Goal: Book appointment/travel/reservation

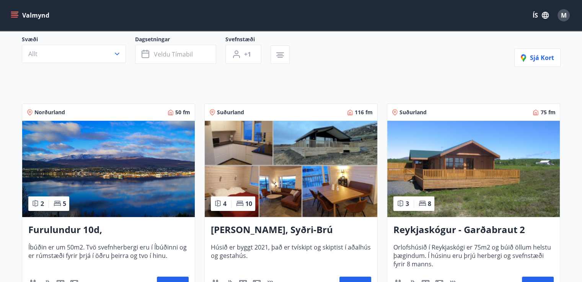
scroll to position [138, 0]
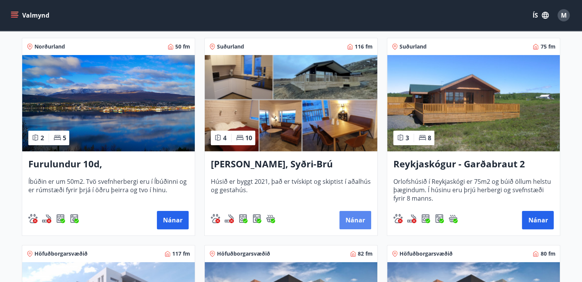
click at [360, 220] on button "Nánar" at bounding box center [355, 220] width 32 height 18
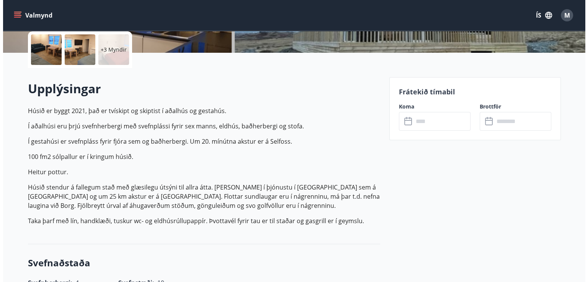
scroll to position [179, 0]
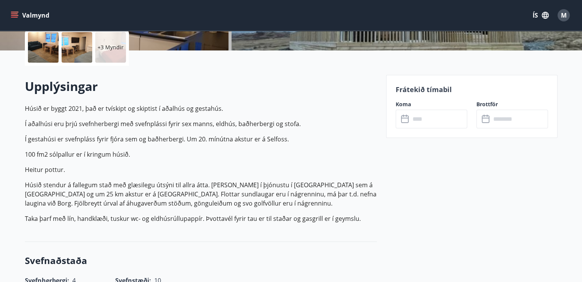
click at [436, 128] on div "Frátekið tímabil Koma ​ ​ Brottför ​ ​" at bounding box center [471, 106] width 171 height 63
click at [431, 125] on input "text" at bounding box center [438, 119] width 57 height 19
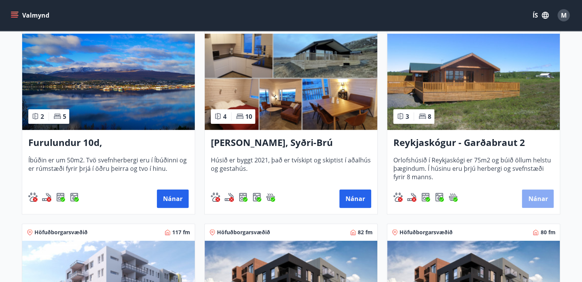
click at [532, 194] on button "Nánar" at bounding box center [538, 199] width 32 height 18
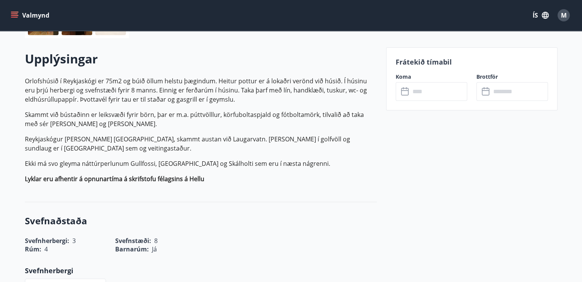
scroll to position [208, 0]
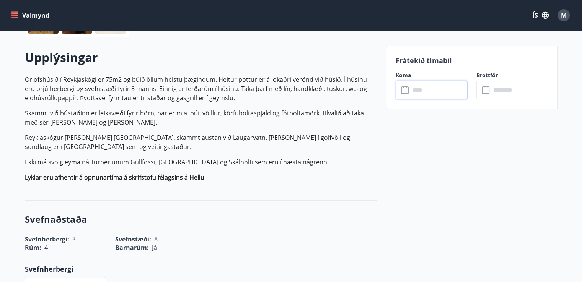
click at [440, 95] on input "text" at bounding box center [438, 90] width 57 height 19
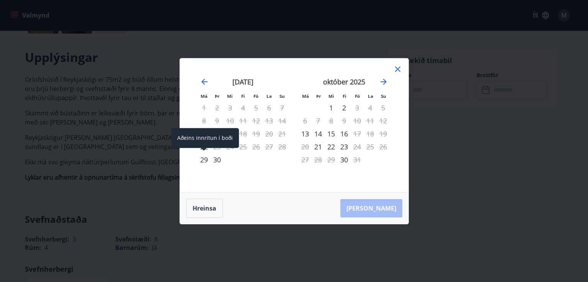
click at [204, 160] on div "29" at bounding box center [203, 159] width 13 height 13
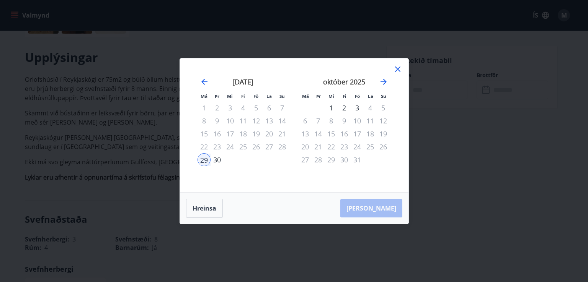
click at [216, 158] on div "30" at bounding box center [216, 159] width 13 height 13
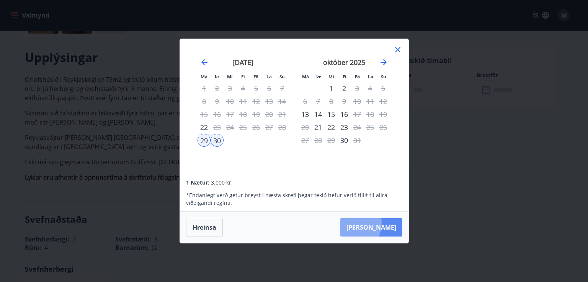
click at [373, 223] on button "Taka Frá" at bounding box center [371, 227] width 62 height 18
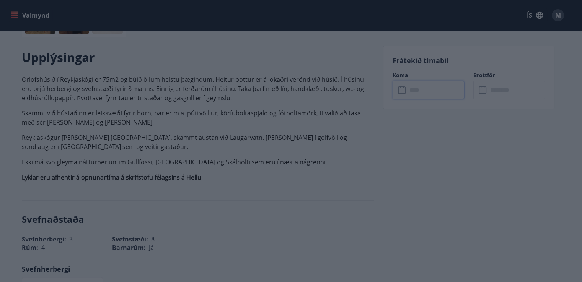
type input "******"
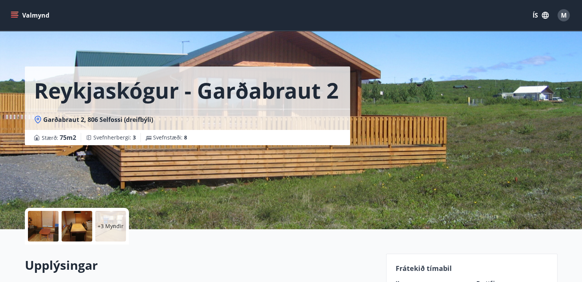
scroll to position [99, 0]
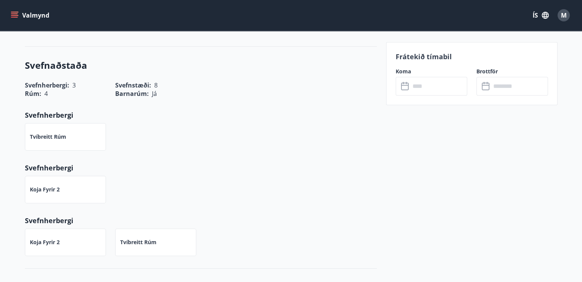
scroll to position [363, 0]
click at [432, 89] on input "text" at bounding box center [438, 86] width 57 height 19
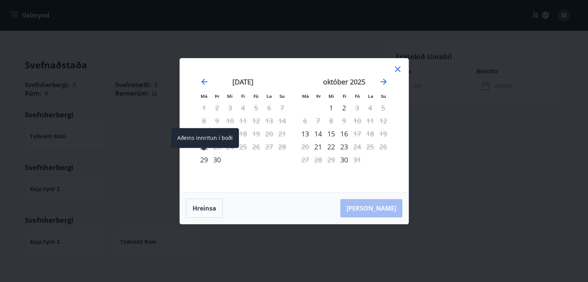
click at [205, 163] on div "29" at bounding box center [203, 159] width 13 height 13
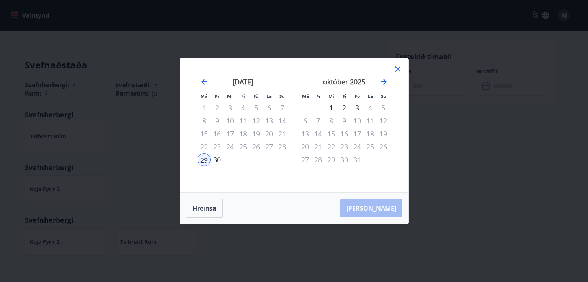
click at [216, 161] on div "30" at bounding box center [216, 159] width 13 height 13
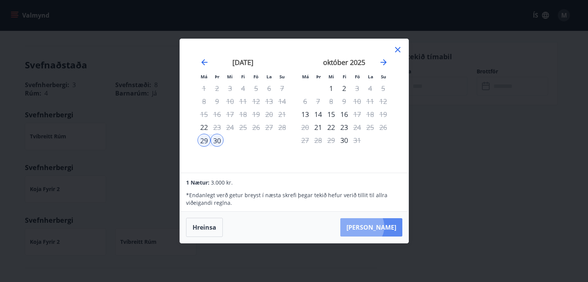
click at [385, 227] on button "Taka Frá" at bounding box center [371, 227] width 62 height 18
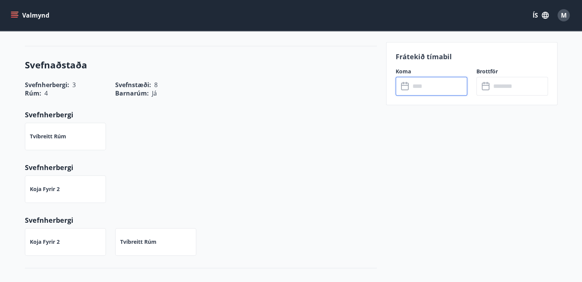
type input "******"
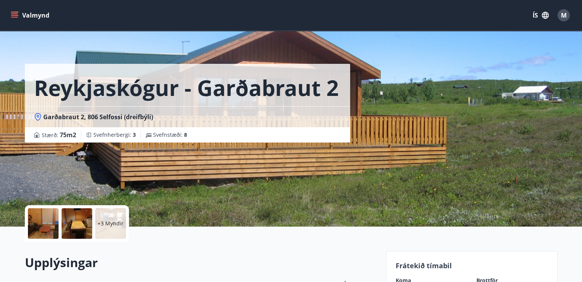
scroll to position [0, 0]
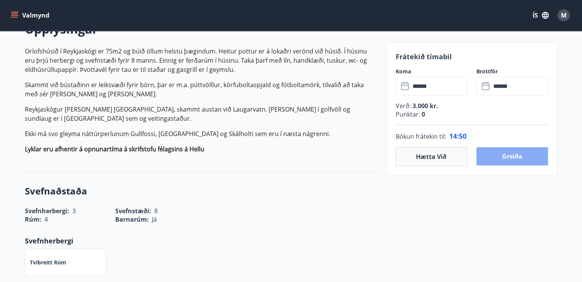
click at [527, 161] on button "Greiða" at bounding box center [512, 156] width 72 height 18
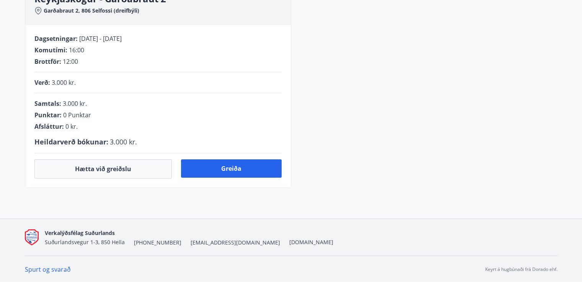
scroll to position [223, 0]
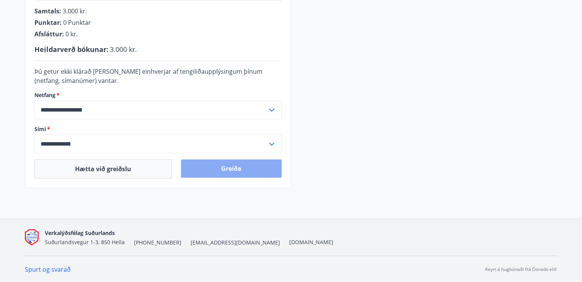
click at [273, 167] on button "Greiða" at bounding box center [231, 169] width 101 height 18
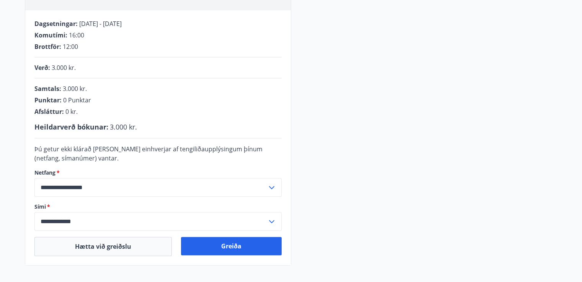
scroll to position [145, 0]
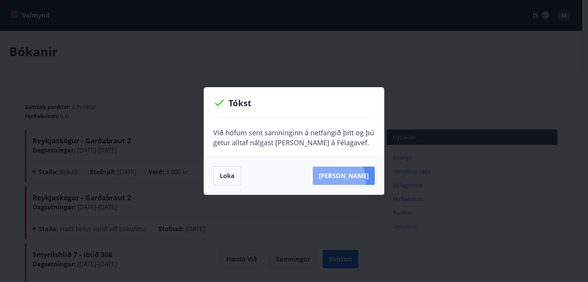
click at [349, 181] on button "[PERSON_NAME]" at bounding box center [344, 176] width 62 height 18
click at [477, 103] on div "Tókst Við höfum sent samninginn á netfangið þitt og þú getur alltaf nálgast han…" at bounding box center [294, 141] width 588 height 282
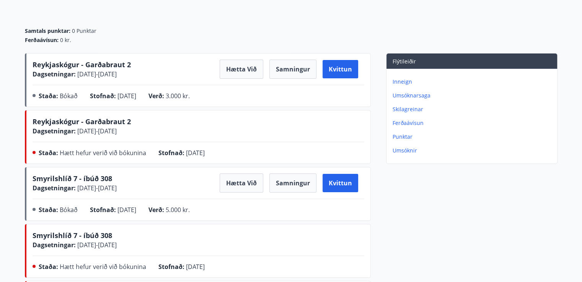
scroll to position [77, 0]
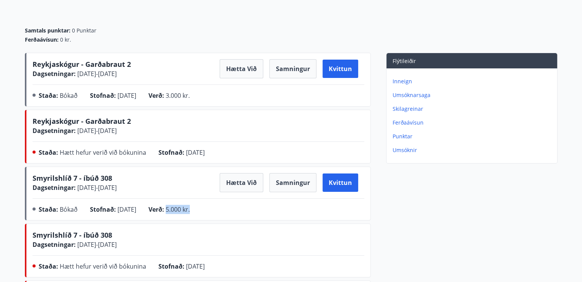
drag, startPoint x: 178, startPoint y: 210, endPoint x: 204, endPoint y: 212, distance: 26.5
click at [202, 212] on div "Verð : 5.000 kr." at bounding box center [175, 211] width 54 height 12
drag, startPoint x: 204, startPoint y: 212, endPoint x: 160, endPoint y: 212, distance: 43.6
click at [160, 212] on div "Verð : 5.000 kr." at bounding box center [175, 211] width 54 height 12
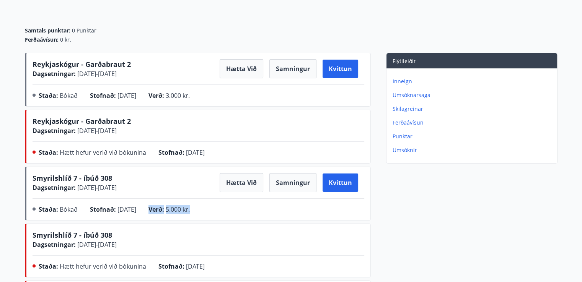
click at [160, 212] on span "Verð :" at bounding box center [156, 209] width 16 height 8
drag, startPoint x: 206, startPoint y: 210, endPoint x: 196, endPoint y: 218, distance: 13.0
click at [196, 218] on div "Smyrilshlíð 7 - íbúð 308 Dagsetningar : 25.09.2025 - 26.09.2025 Hætta við Samni…" at bounding box center [198, 194] width 346 height 54
drag, startPoint x: 207, startPoint y: 99, endPoint x: 158, endPoint y: 99, distance: 49.4
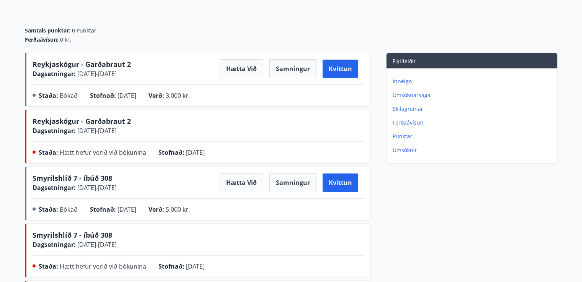
click at [158, 99] on div "Staða : Bókað Stofnað : 15.09.2025 Verð : 3.000 kr." at bounding box center [199, 97] width 332 height 12
click at [148, 99] on div "Stofnað : 15.09.2025" at bounding box center [119, 97] width 59 height 12
